Goal: Information Seeking & Learning: Learn about a topic

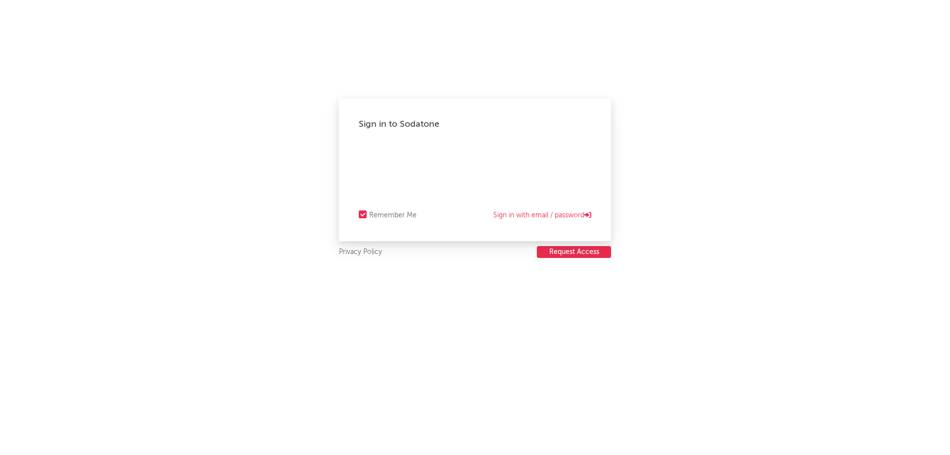
select select "recorded_music"
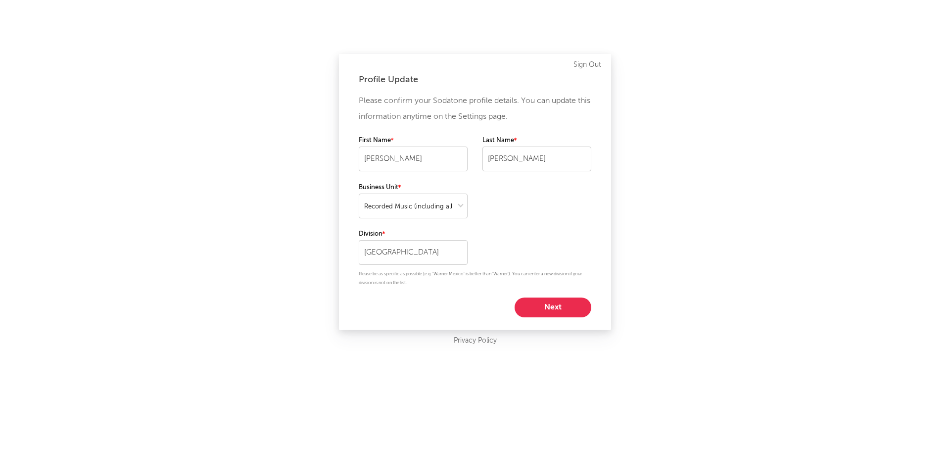
click at [553, 313] on button "Next" at bounding box center [553, 308] width 77 height 20
select select "other"
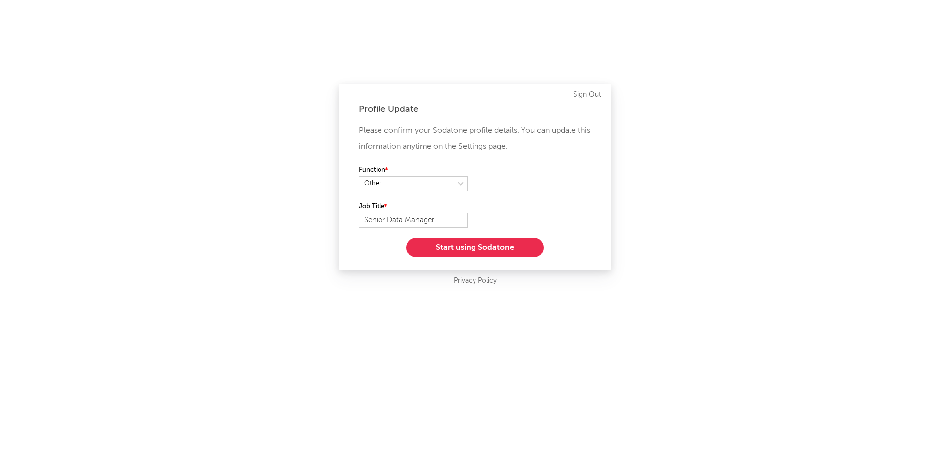
click at [480, 246] on button "Start using Sodatone" at bounding box center [475, 248] width 138 height 20
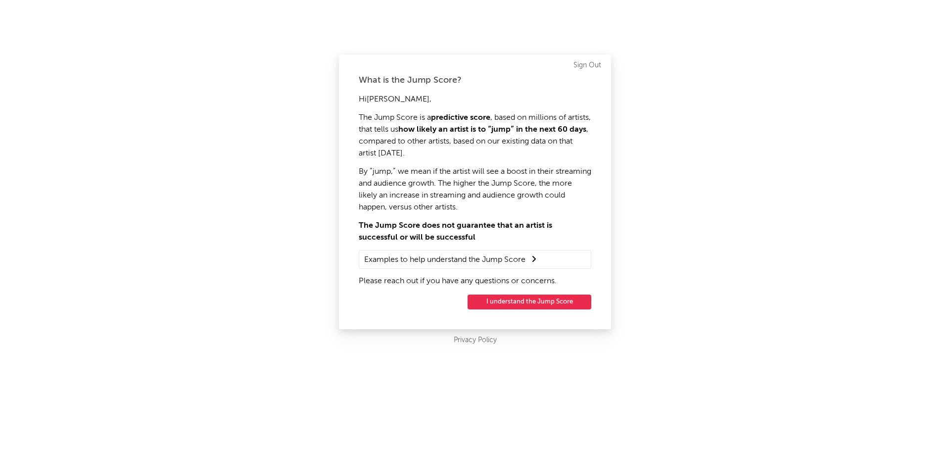
click at [553, 305] on button "I understand the Jump Score" at bounding box center [530, 302] width 124 height 15
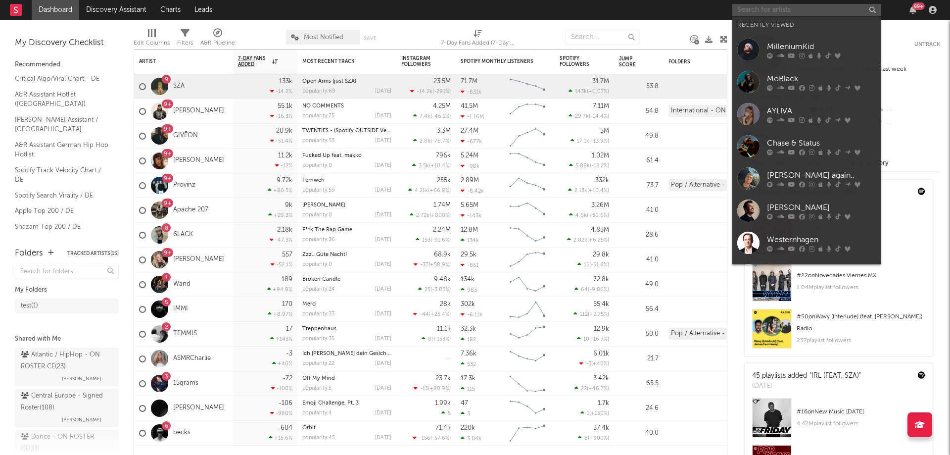
click at [770, 12] on input "text" at bounding box center [807, 10] width 149 height 12
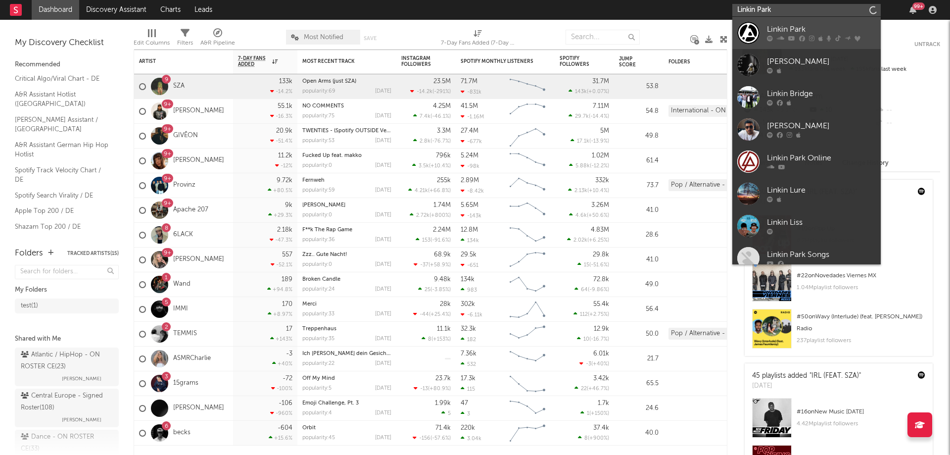
type input "Linkin Park"
click at [787, 35] on div "Linkin Park" at bounding box center [821, 30] width 109 height 12
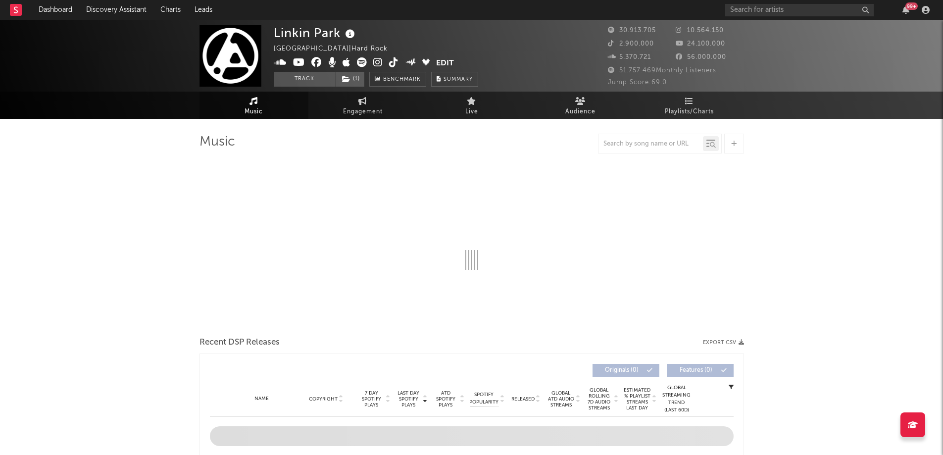
select select "6m"
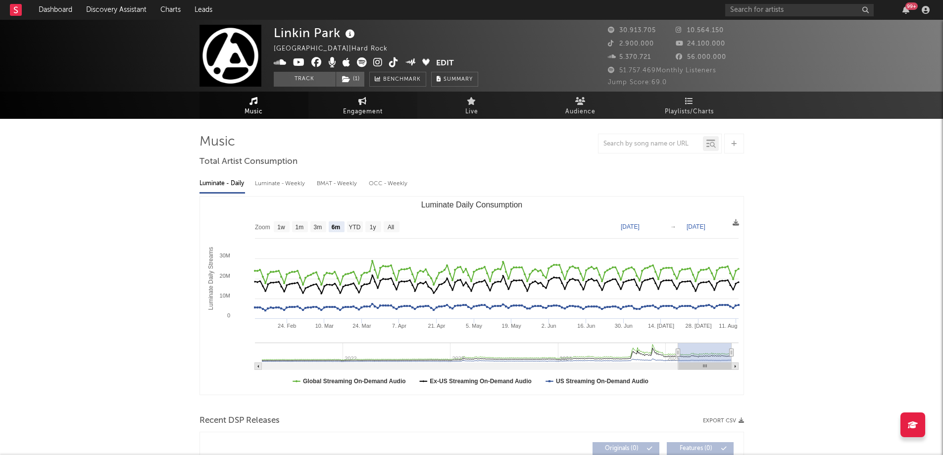
click at [360, 108] on span "Engagement" at bounding box center [363, 112] width 40 height 12
select select "1w"
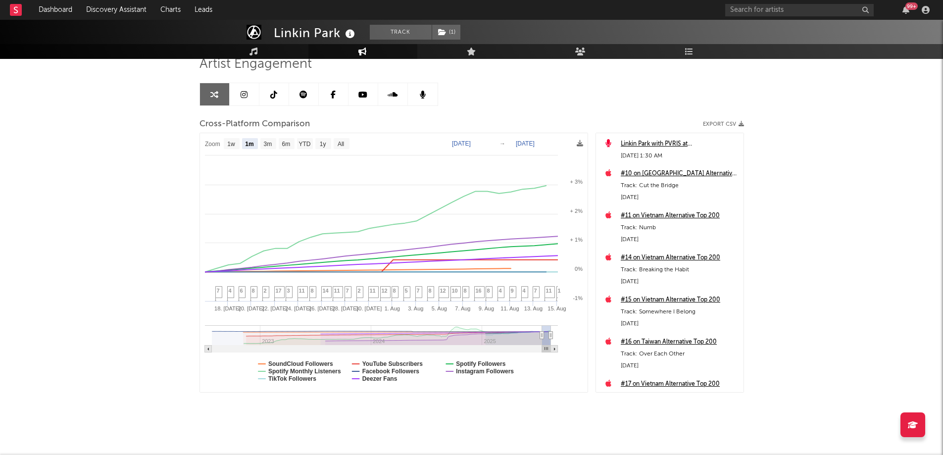
scroll to position [85, 0]
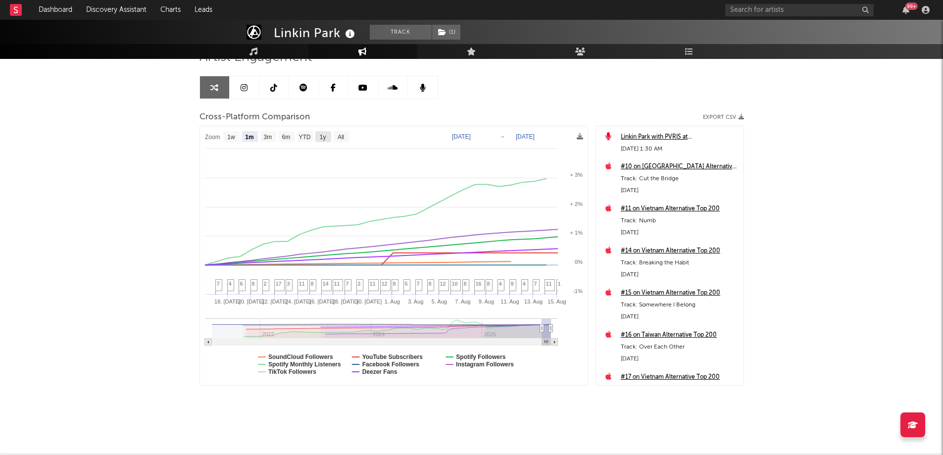
click at [327, 135] on rect at bounding box center [323, 136] width 16 height 11
select select "1y"
type input "[DATE]"
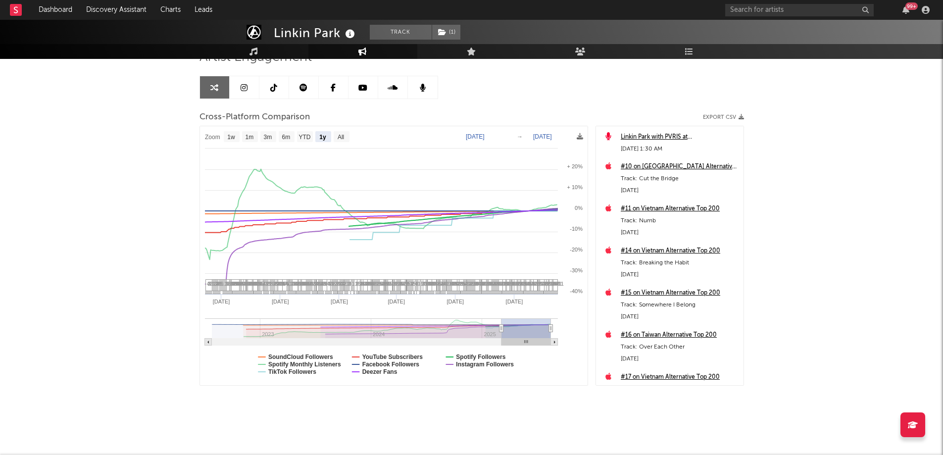
select select "1y"
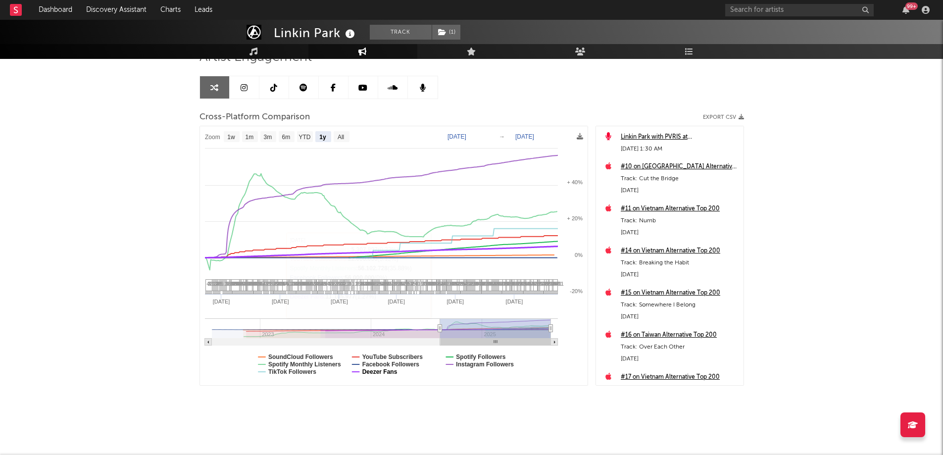
click at [381, 375] on text "Deezer Fans" at bounding box center [379, 371] width 35 height 7
select select "1y"
click at [317, 359] on text "SoundCloud Followers" at bounding box center [300, 356] width 65 height 7
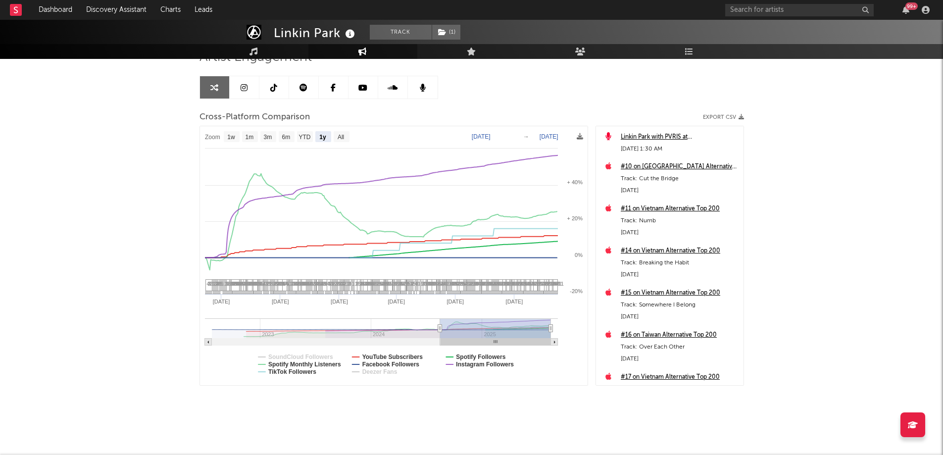
select select "1y"
click at [484, 356] on text "Spotify Followers" at bounding box center [481, 356] width 50 height 7
select select "1y"
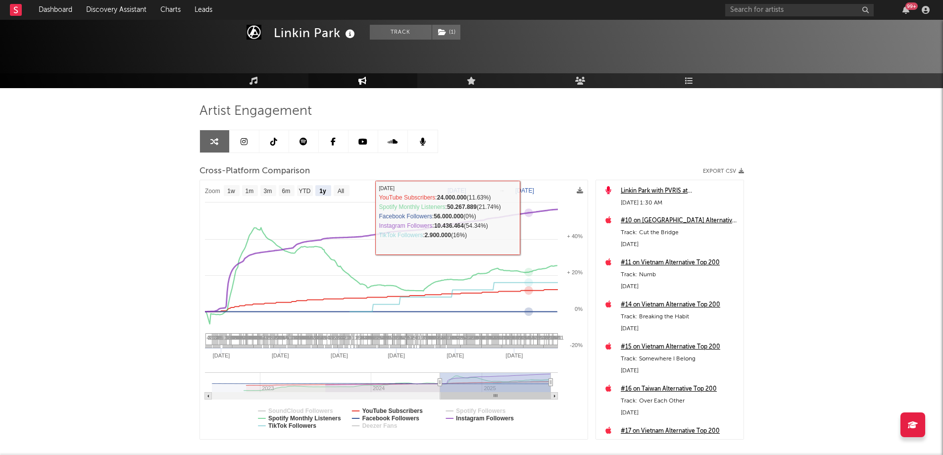
scroll to position [0, 0]
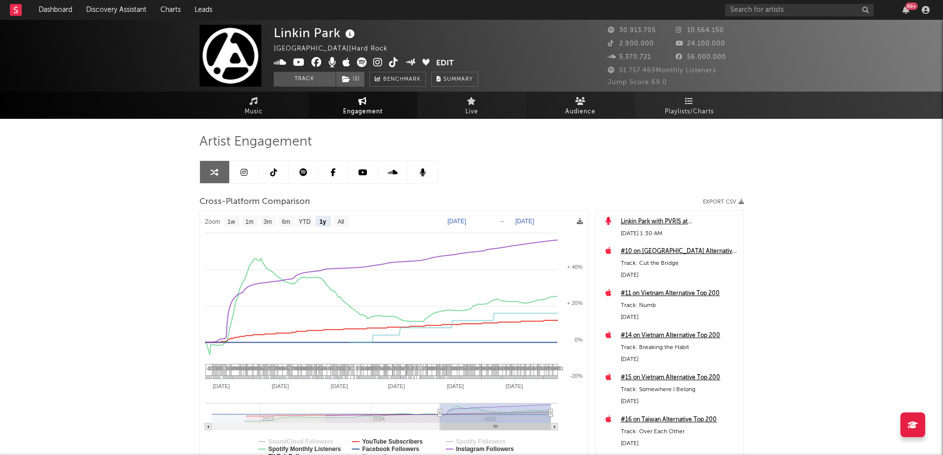
click at [583, 107] on span "Audience" at bounding box center [580, 112] width 30 height 12
click at [246, 170] on icon at bounding box center [244, 172] width 7 height 8
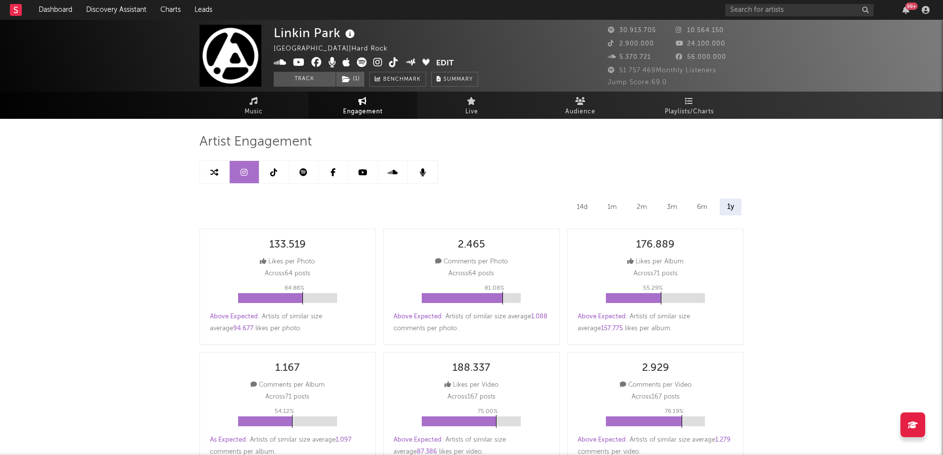
select select "6m"
click at [220, 168] on link at bounding box center [215, 172] width 30 height 22
select select "1m"
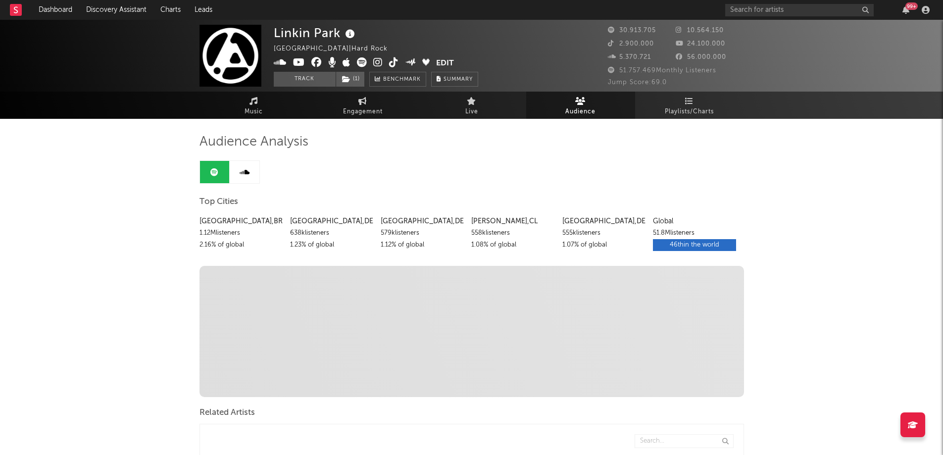
click at [244, 174] on icon at bounding box center [245, 172] width 10 height 8
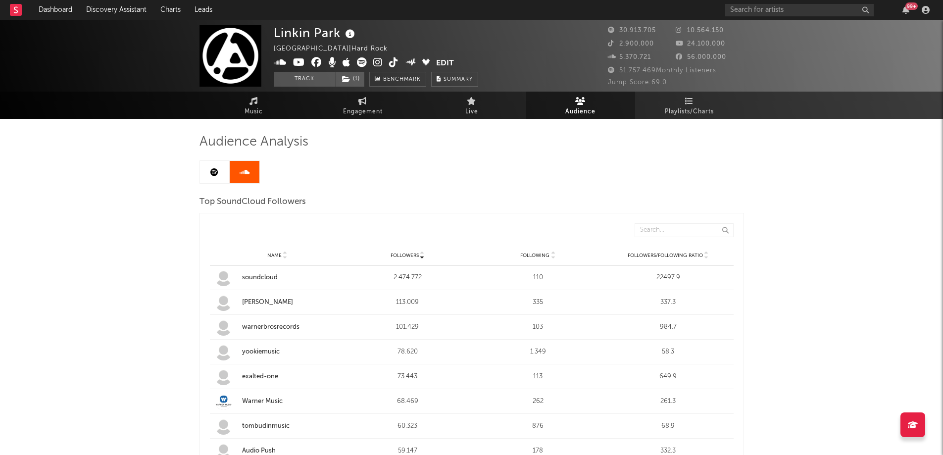
click at [217, 174] on icon at bounding box center [214, 172] width 8 height 8
